Goal: Task Accomplishment & Management: Use online tool/utility

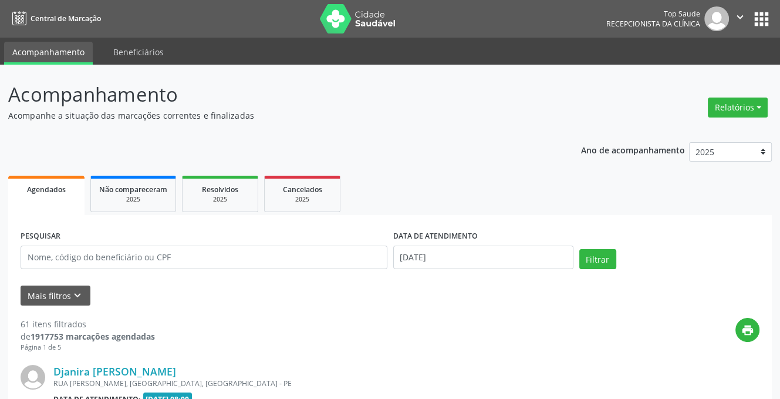
drag, startPoint x: 748, startPoint y: 104, endPoint x: 737, endPoint y: 124, distance: 22.6
click at [748, 103] on button "Relatórios" at bounding box center [738, 107] width 60 height 20
click at [657, 133] on link "Agendamentos" at bounding box center [705, 132] width 126 height 16
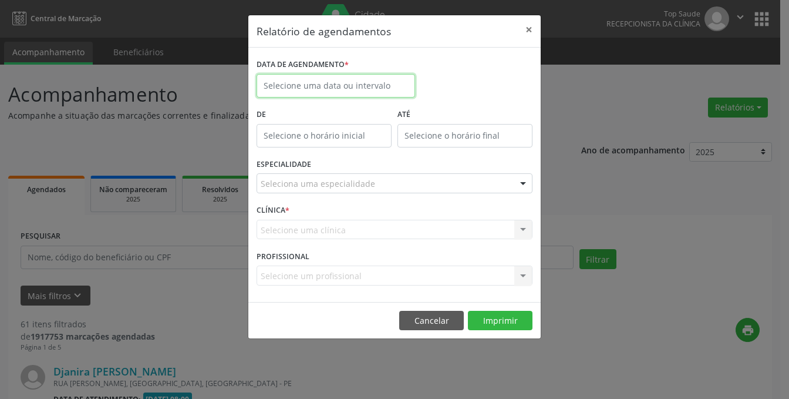
click at [298, 78] on input "text" at bounding box center [336, 85] width 159 height 23
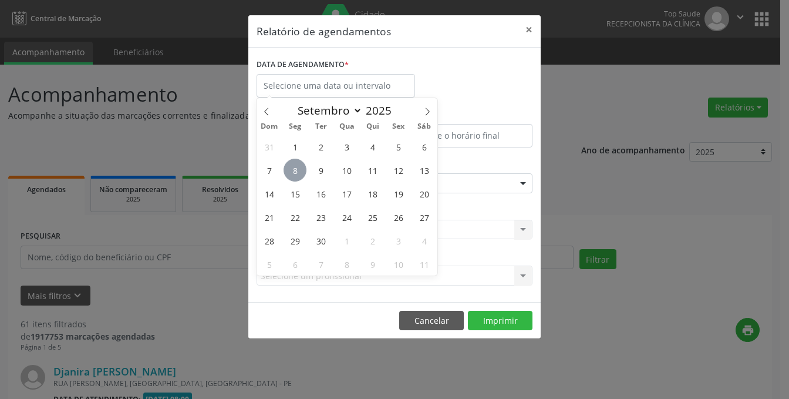
click at [298, 172] on span "8" at bounding box center [295, 170] width 23 height 23
type input "[DATE]"
click at [298, 172] on span "8" at bounding box center [295, 170] width 23 height 23
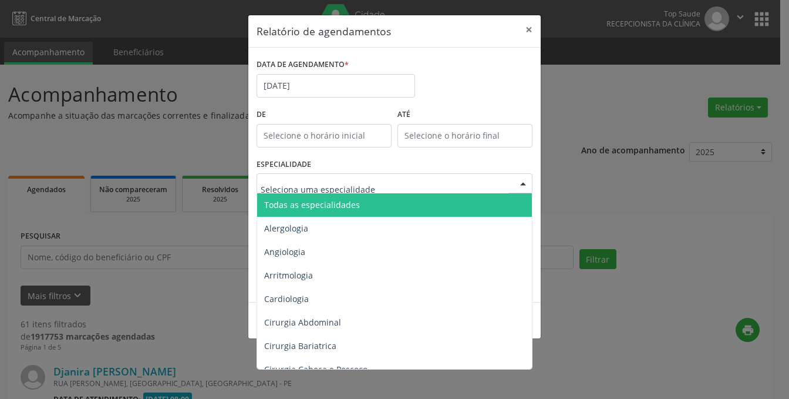
click at [326, 213] on span "Todas as especialidades" at bounding box center [395, 204] width 277 height 23
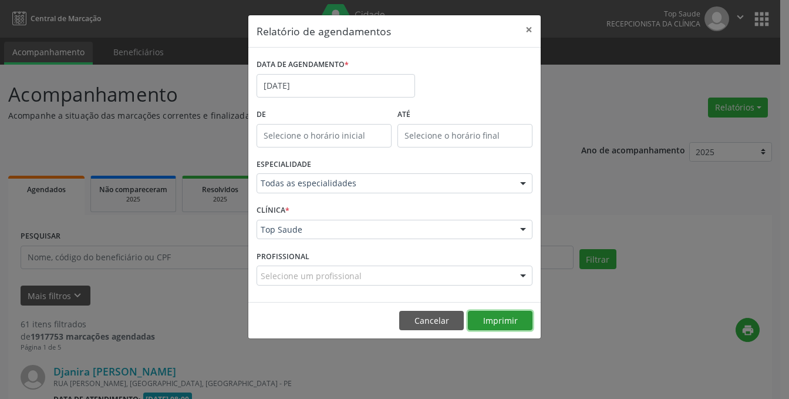
click at [496, 321] on button "Imprimir" at bounding box center [500, 321] width 65 height 20
click at [445, 322] on button "Cancelar" at bounding box center [431, 321] width 65 height 20
